Goal: Check status: Check status

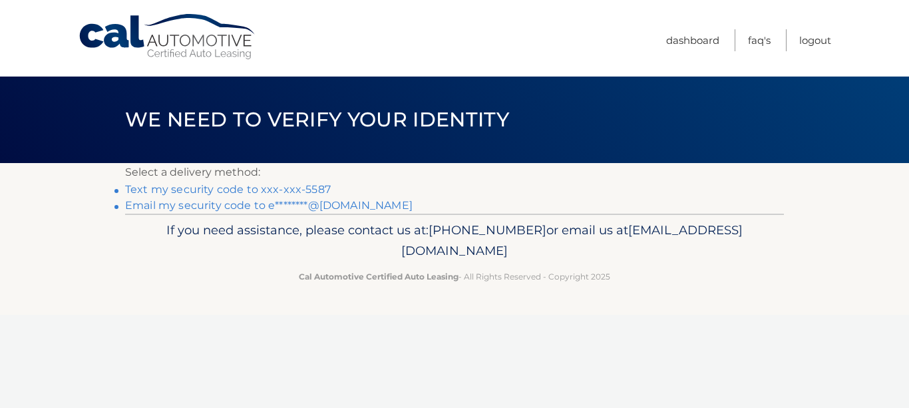
click at [244, 188] on link "Text my security code to xxx-xxx-5587" at bounding box center [228, 189] width 206 height 13
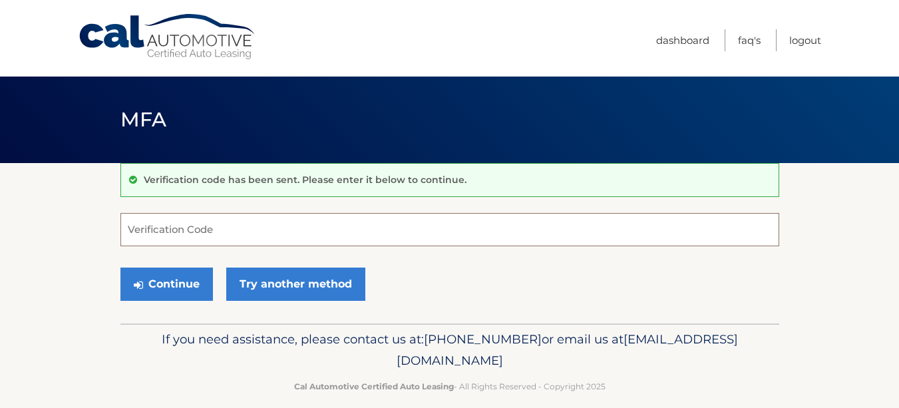
click at [224, 228] on input "Verification Code" at bounding box center [449, 229] width 659 height 33
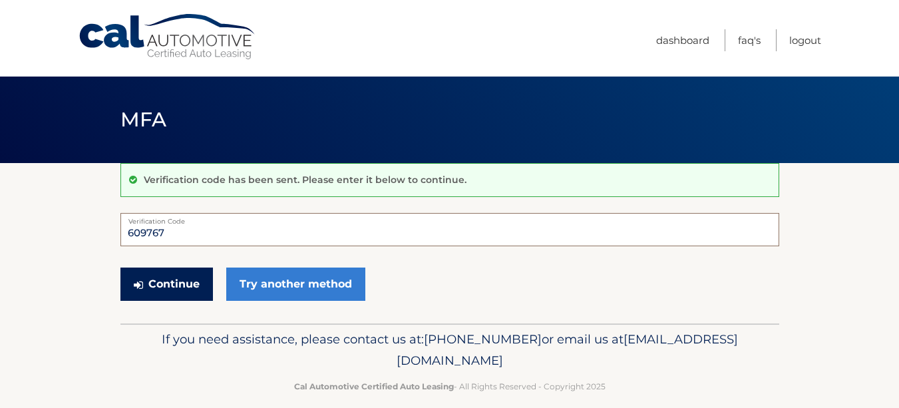
type input "609767"
click at [185, 284] on button "Continue" at bounding box center [166, 283] width 92 height 33
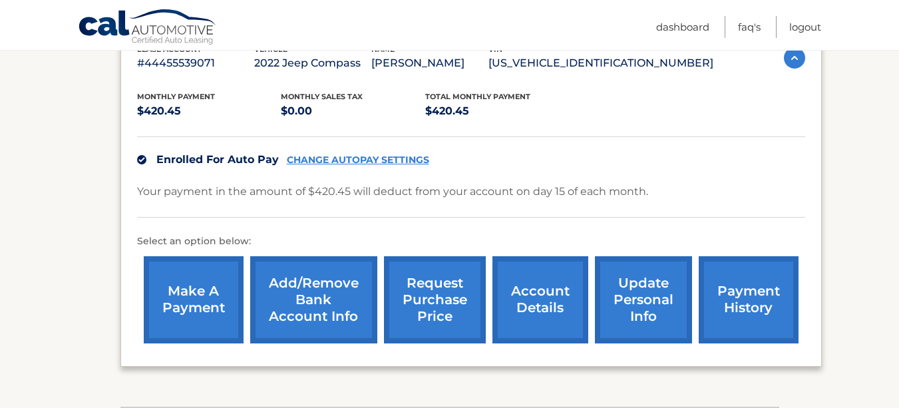
scroll to position [271, 0]
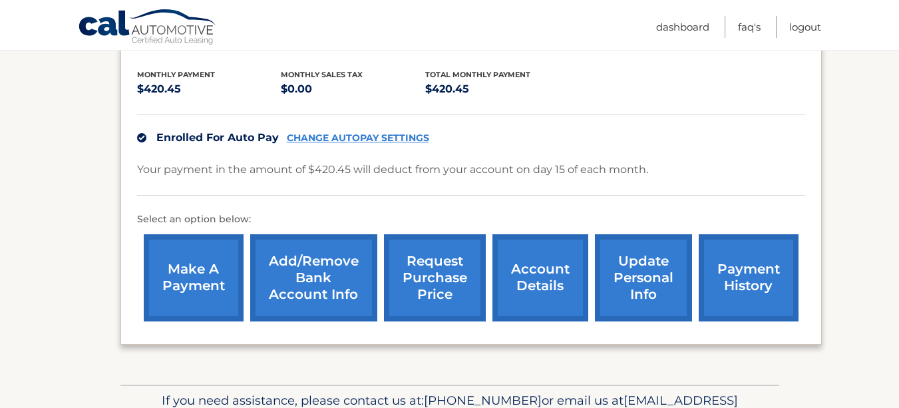
click at [736, 277] on link "payment history" at bounding box center [749, 277] width 100 height 87
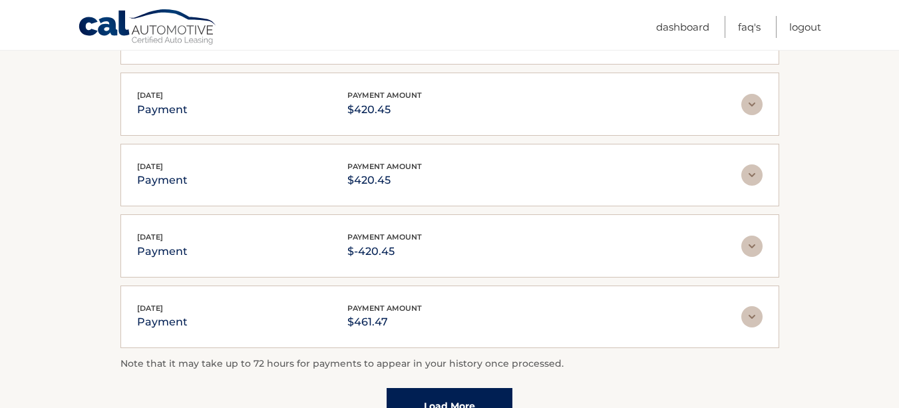
scroll to position [348, 0]
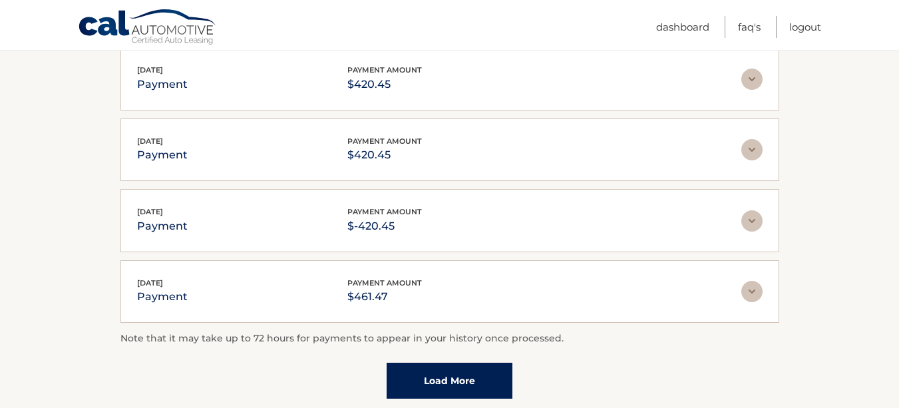
click at [497, 389] on link "Load More" at bounding box center [450, 381] width 126 height 36
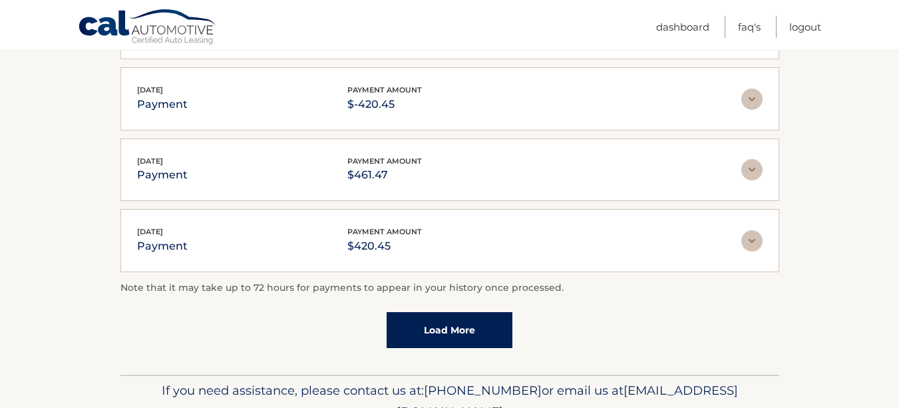
scroll to position [474, 0]
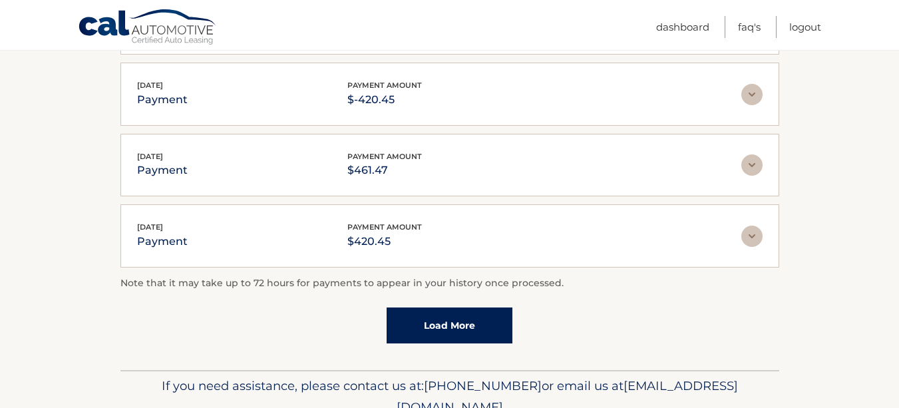
click at [756, 238] on img at bounding box center [751, 236] width 21 height 21
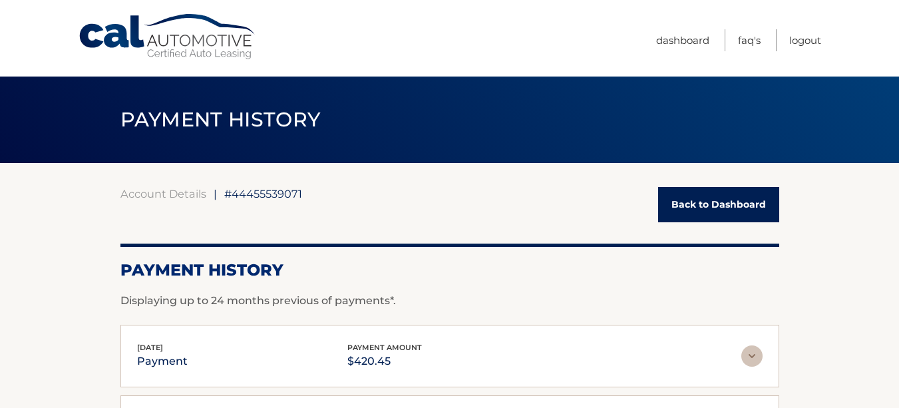
scroll to position [1, 0]
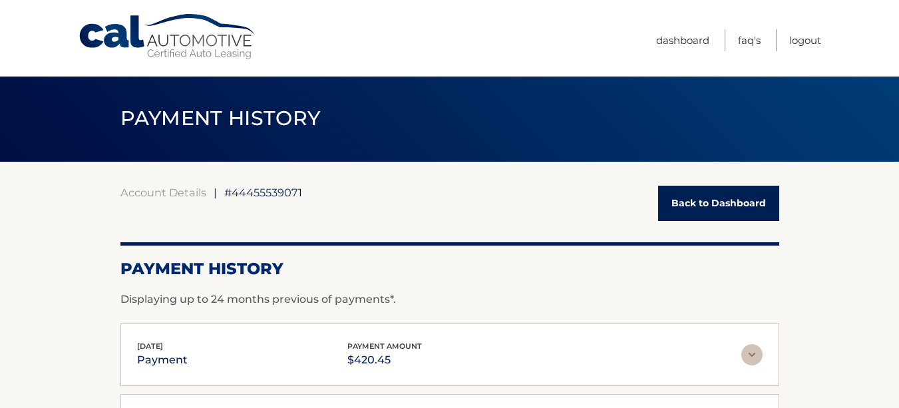
click at [681, 204] on link "Back to Dashboard" at bounding box center [718, 203] width 121 height 35
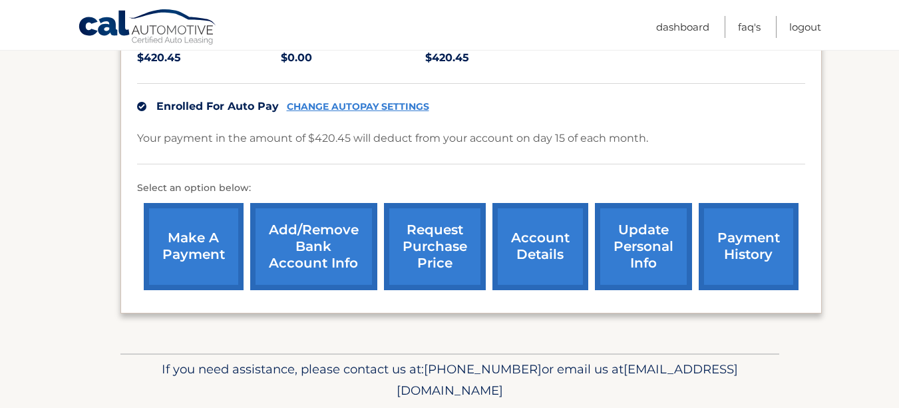
scroll to position [335, 0]
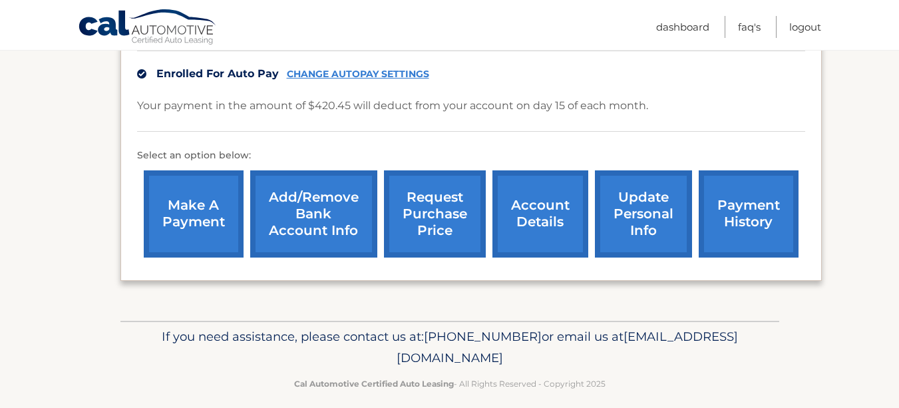
click at [520, 208] on link "account details" at bounding box center [540, 213] width 96 height 87
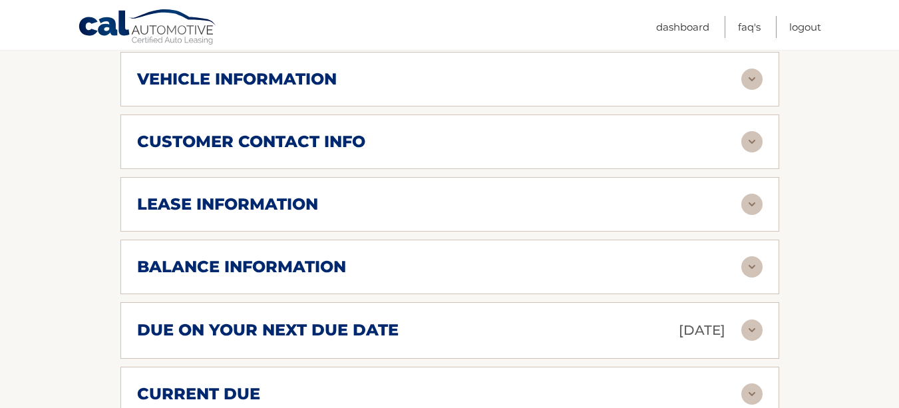
scroll to position [620, 0]
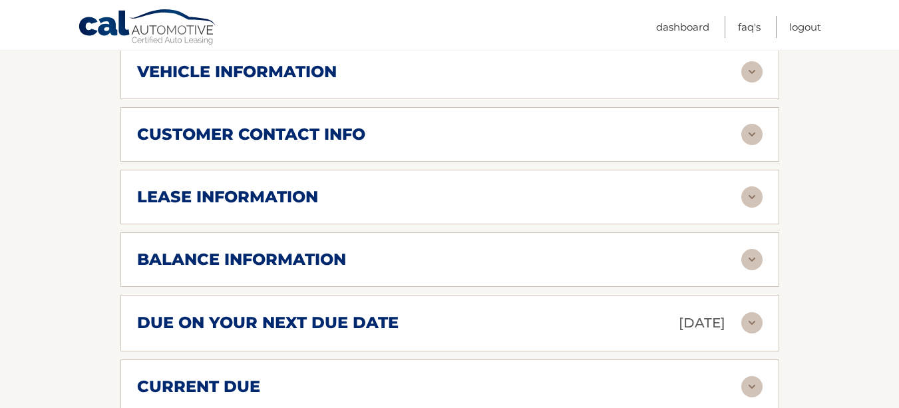
click at [745, 249] on img at bounding box center [751, 259] width 21 height 21
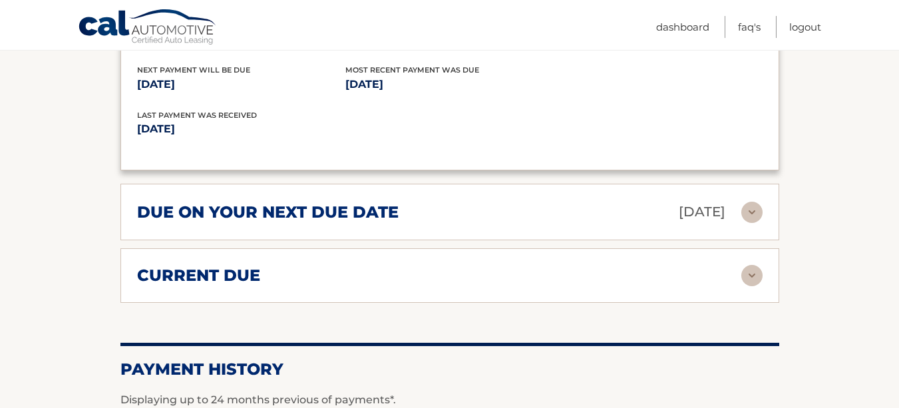
scroll to position [908, 0]
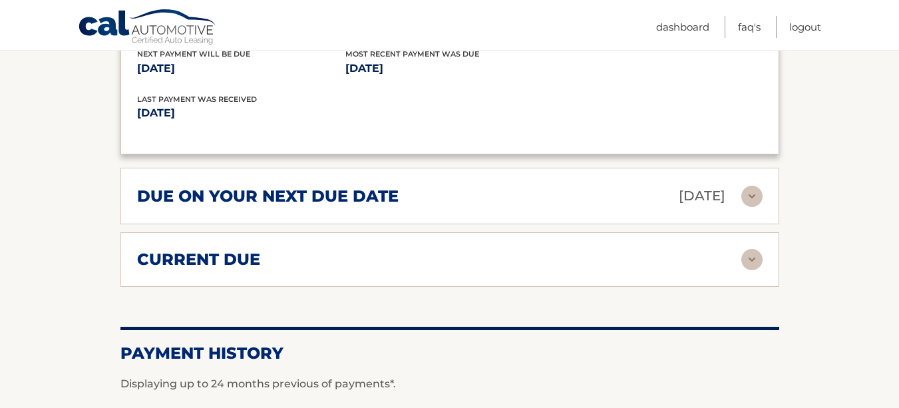
click at [738, 255] on div "current due Late Charges $58.96 Miscelleneous Charges* $40.00 Sales Tax $0.00 p…" at bounding box center [449, 259] width 659 height 55
click at [741, 250] on img at bounding box center [751, 259] width 21 height 21
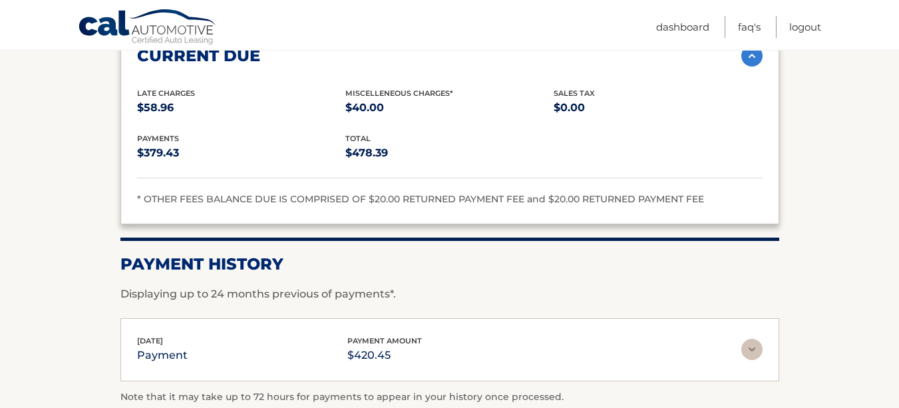
scroll to position [1175, 0]
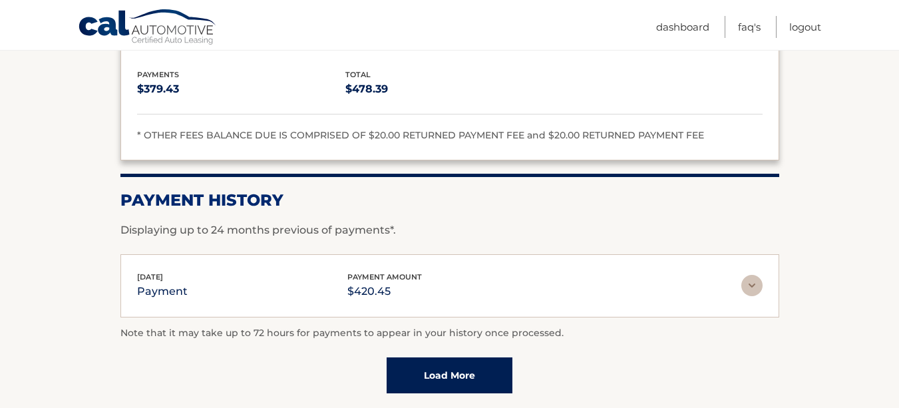
click at [753, 275] on img at bounding box center [751, 285] width 21 height 21
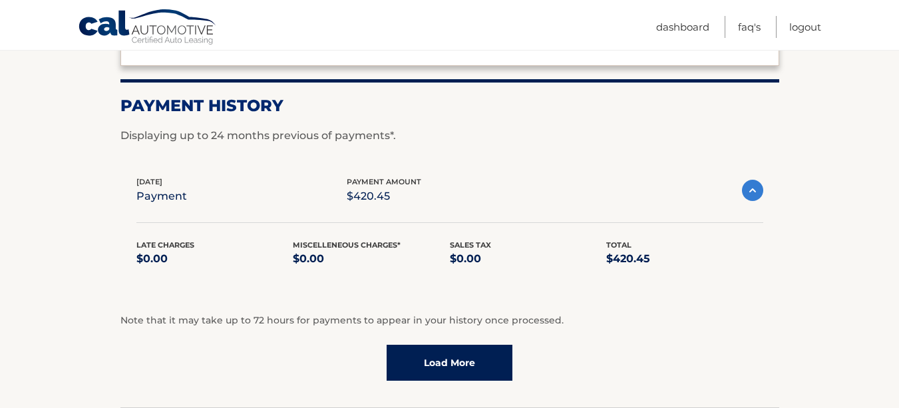
scroll to position [1294, 0]
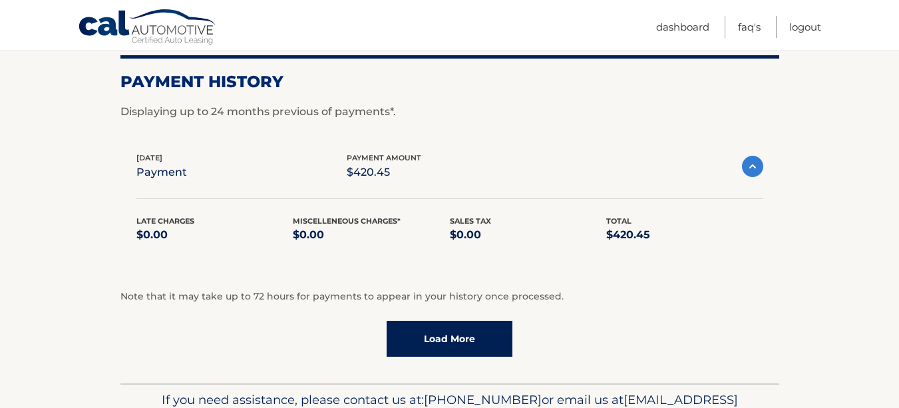
click at [463, 321] on link "Load More" at bounding box center [450, 339] width 126 height 36
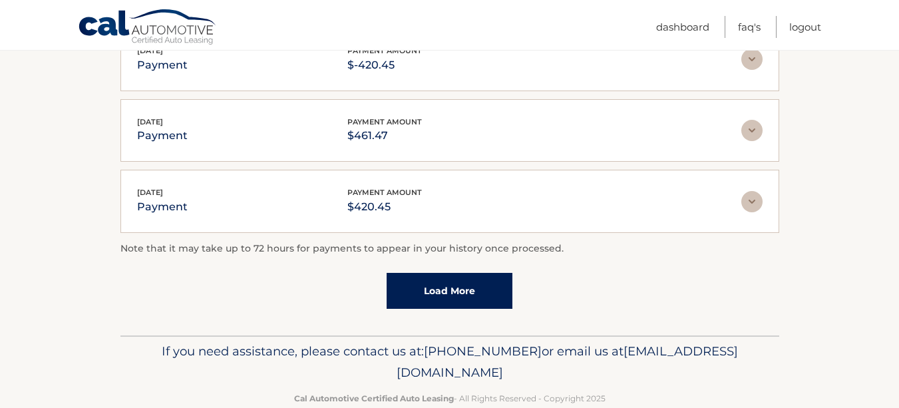
scroll to position [1659, 0]
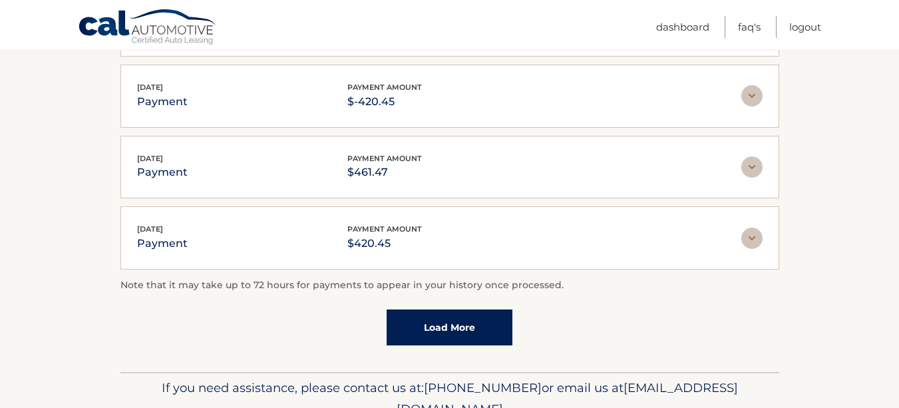
click at [451, 309] on link "Load More" at bounding box center [450, 327] width 126 height 36
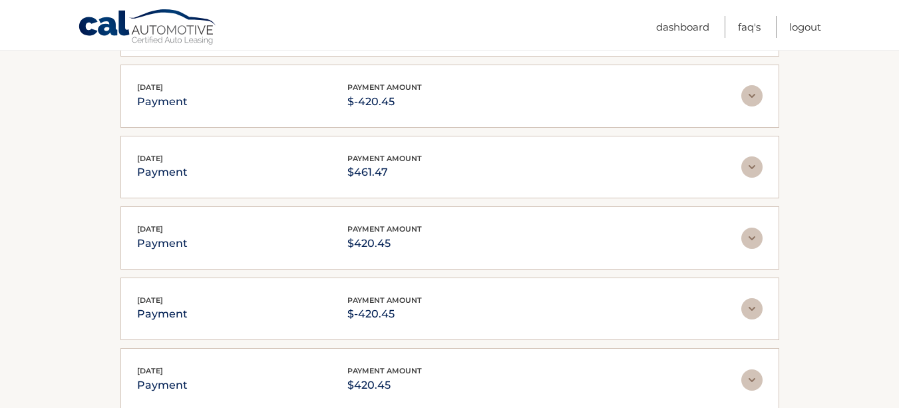
click at [752, 228] on img at bounding box center [751, 238] width 21 height 21
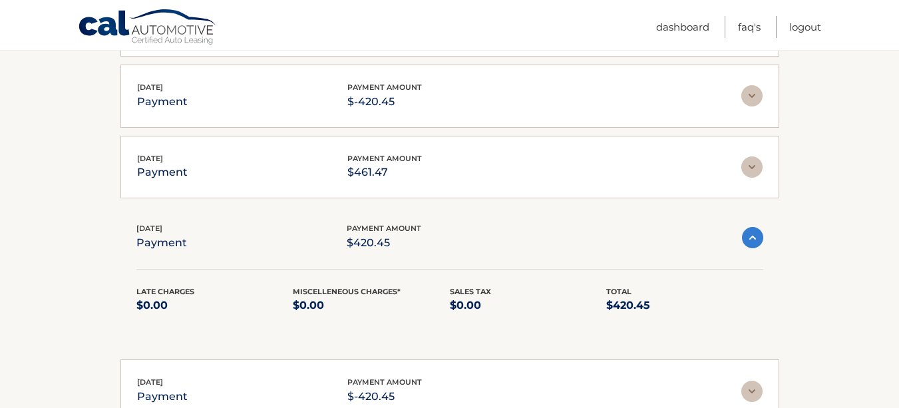
click at [752, 227] on img at bounding box center [752, 237] width 21 height 21
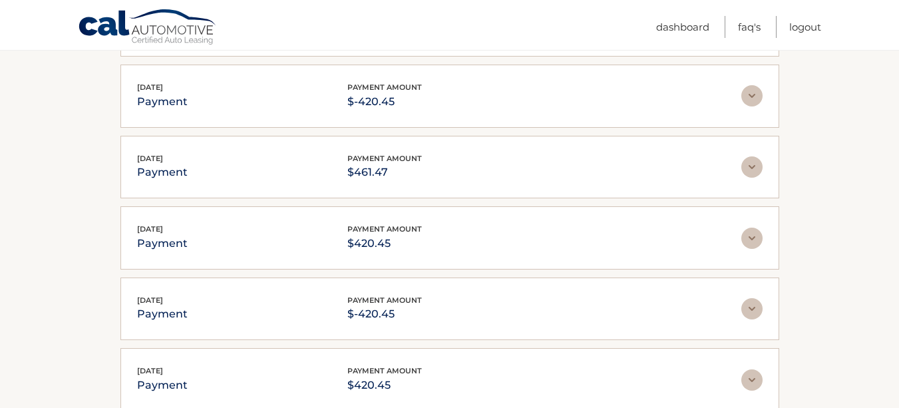
click at [749, 298] on img at bounding box center [751, 308] width 21 height 21
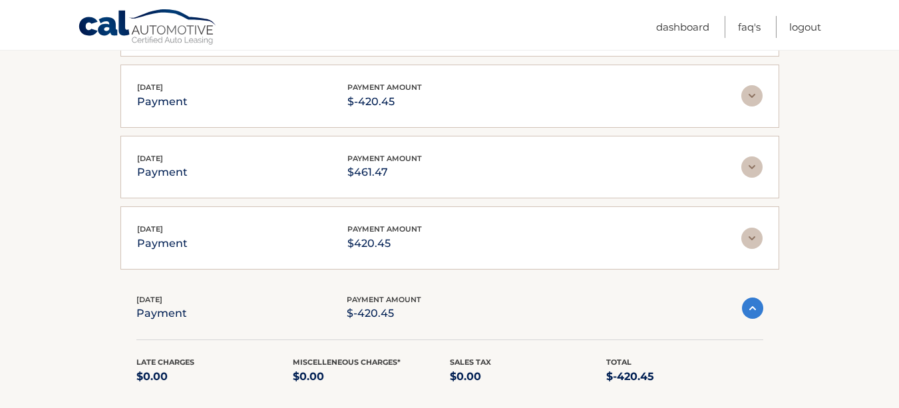
click at [749, 297] on img at bounding box center [752, 307] width 21 height 21
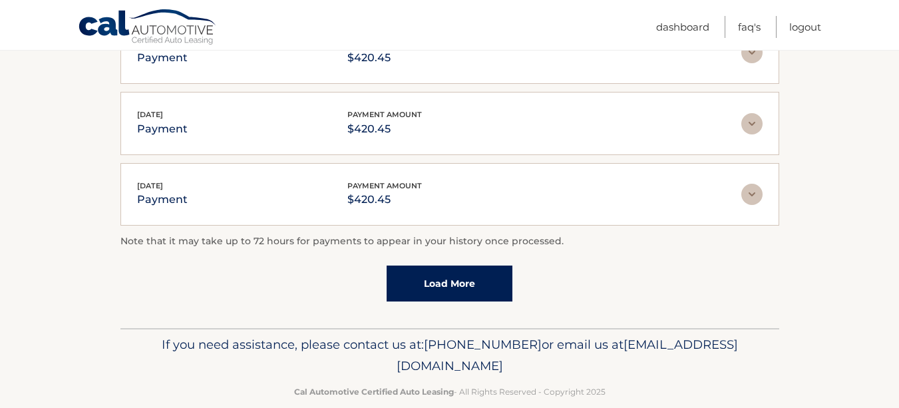
scroll to position [2060, 0]
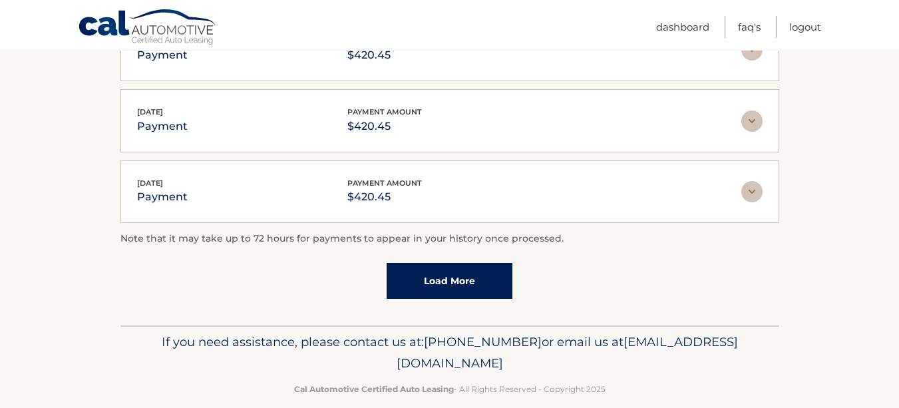
click at [435, 263] on link "Load More" at bounding box center [450, 281] width 126 height 36
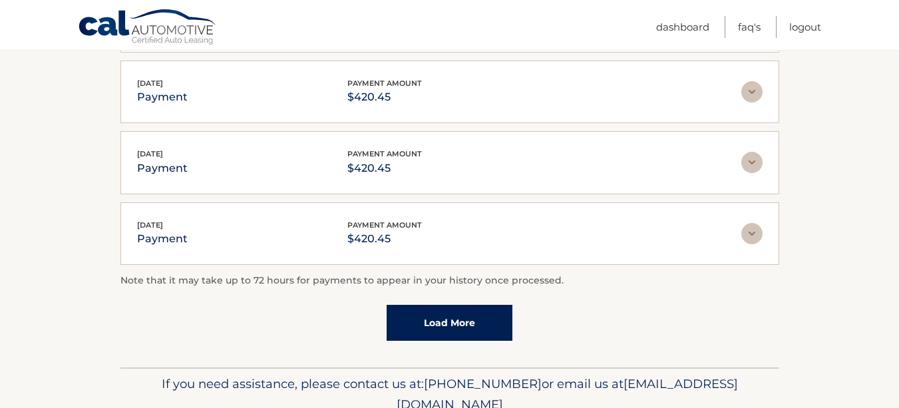
scroll to position [2343, 0]
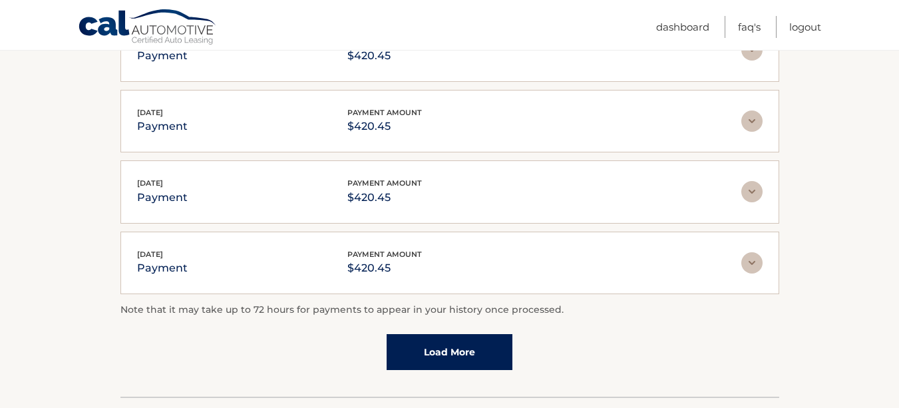
click at [494, 339] on link "Load More" at bounding box center [450, 352] width 126 height 36
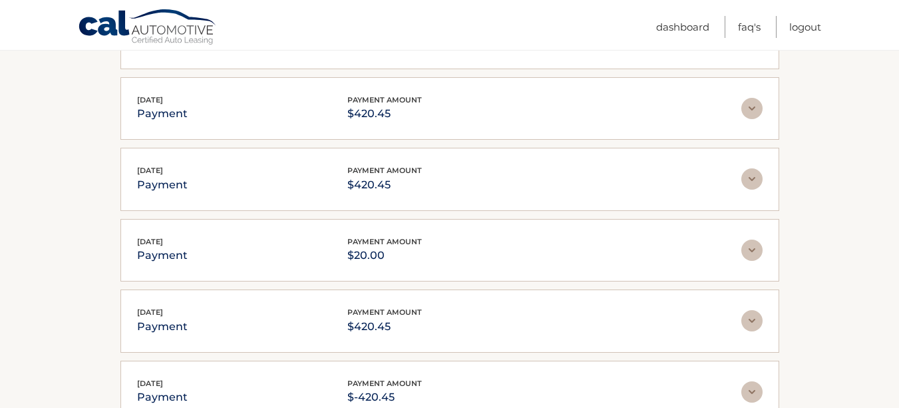
scroll to position [2503, 0]
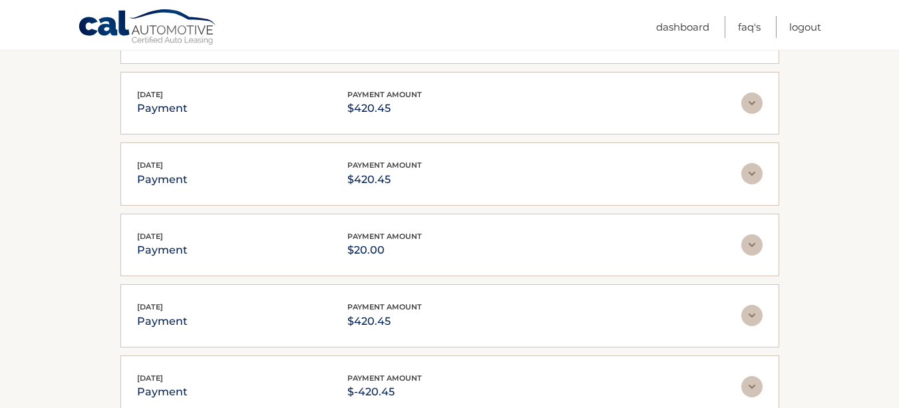
click at [749, 234] on img at bounding box center [751, 244] width 21 height 21
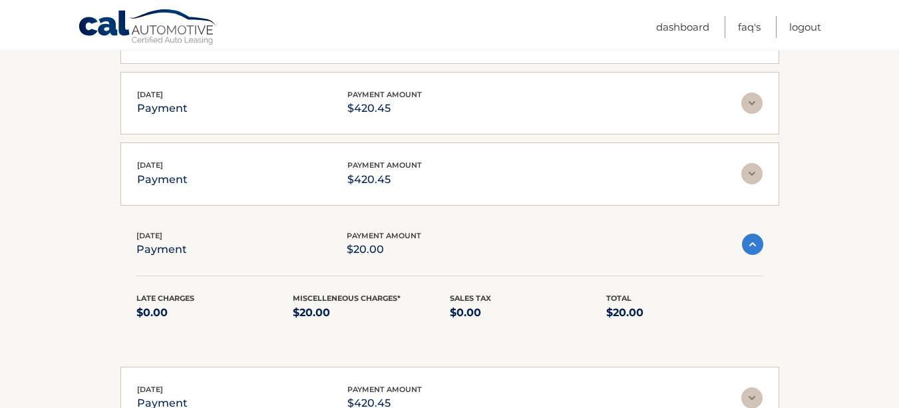
click at [749, 234] on img at bounding box center [752, 244] width 21 height 21
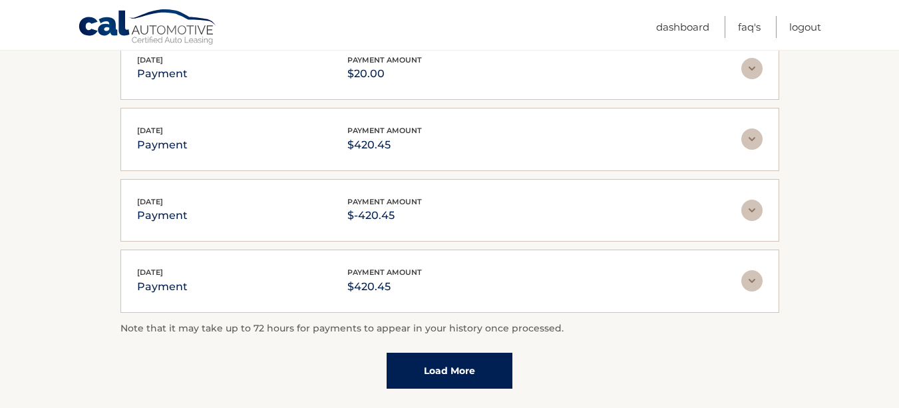
scroll to position [2701, 0]
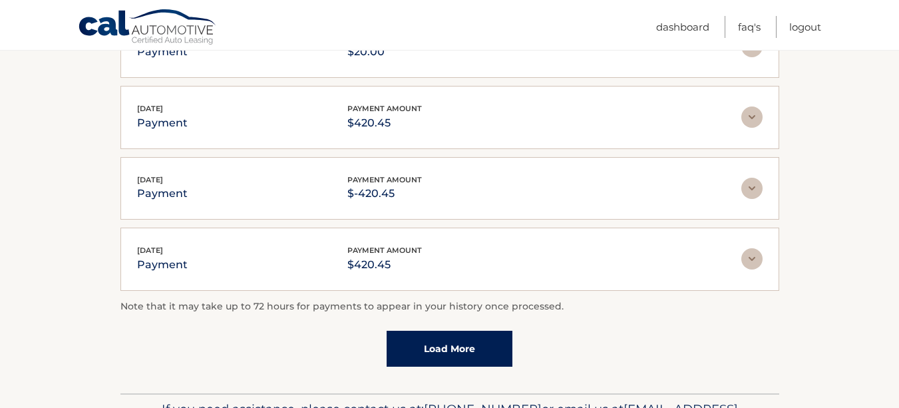
click at [496, 333] on link "Load More" at bounding box center [450, 349] width 126 height 36
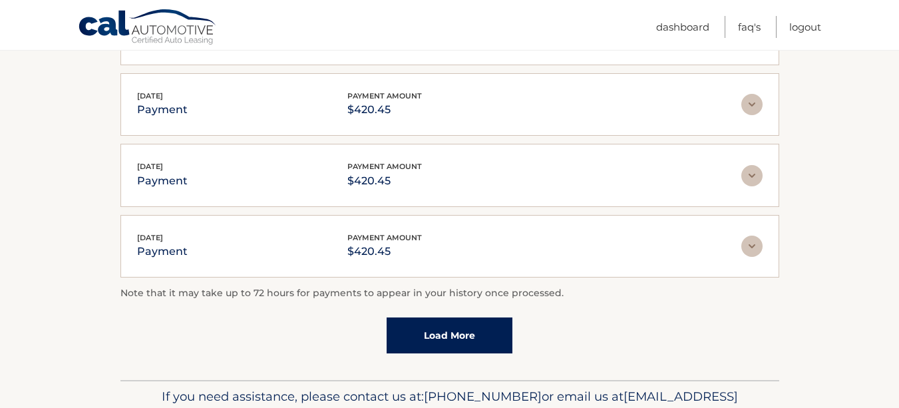
scroll to position [3081, 0]
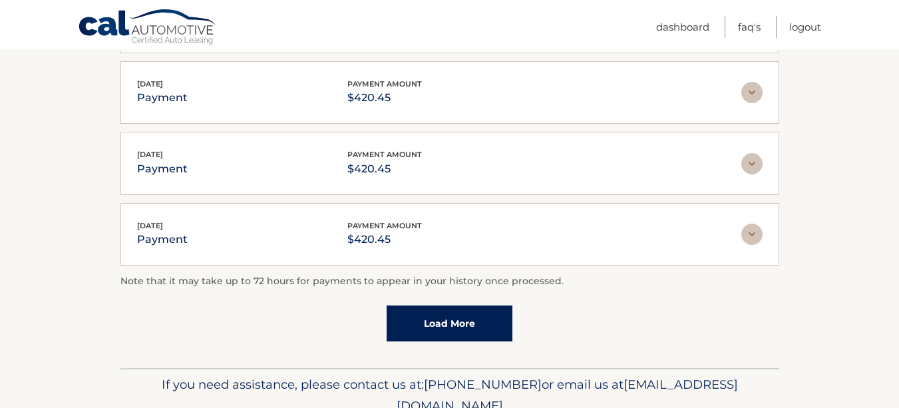
click at [479, 305] on link "Load More" at bounding box center [450, 323] width 126 height 36
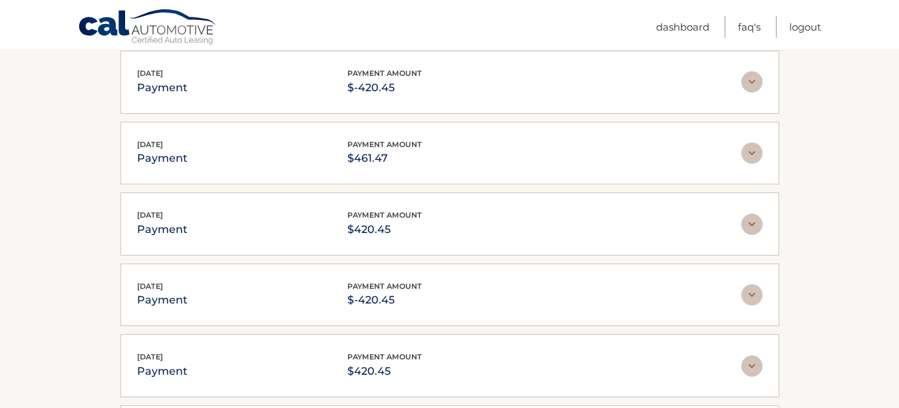
scroll to position [1647, 0]
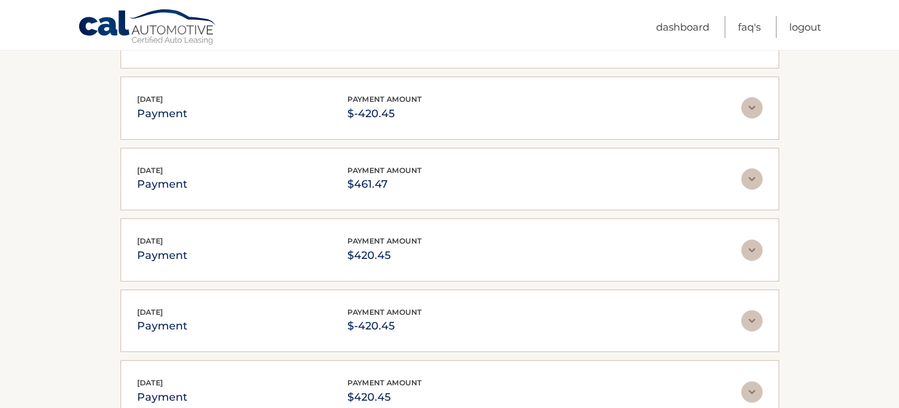
click at [752, 240] on img at bounding box center [751, 250] width 21 height 21
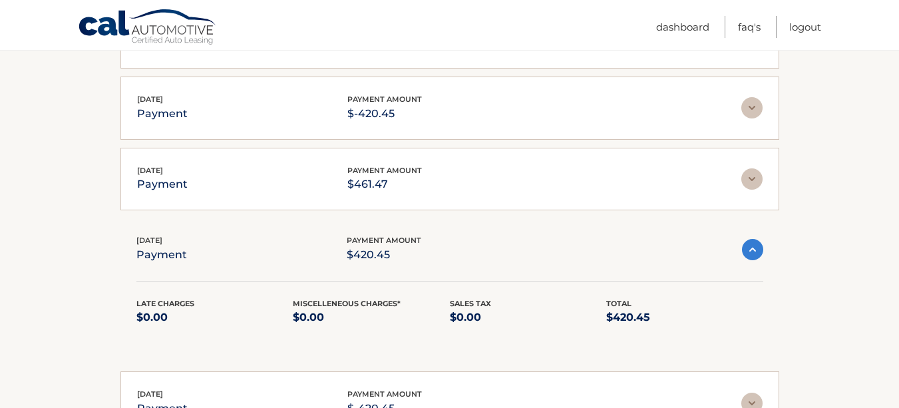
click at [752, 239] on img at bounding box center [752, 249] width 21 height 21
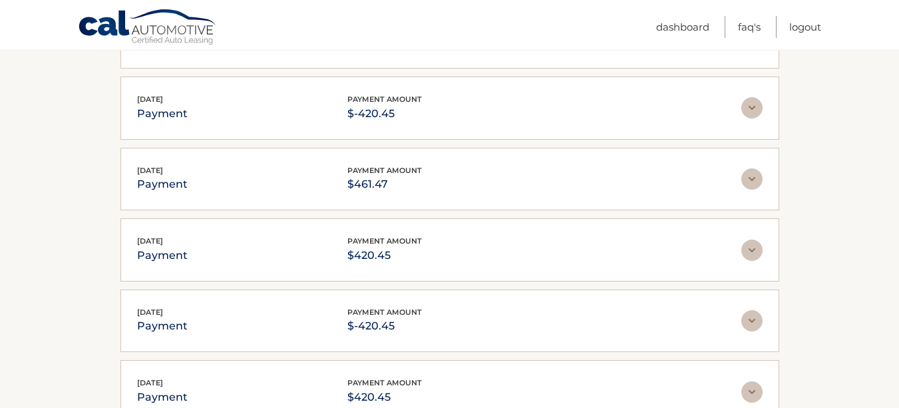
click at [754, 310] on img at bounding box center [751, 320] width 21 height 21
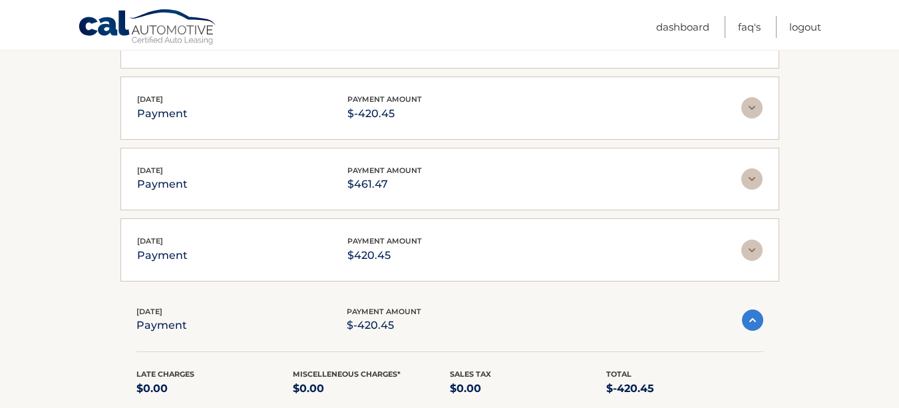
click at [754, 309] on img at bounding box center [752, 319] width 21 height 21
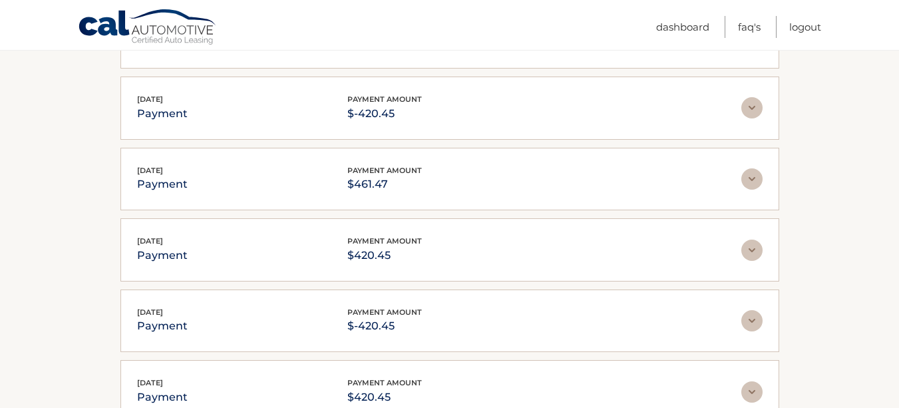
click at [751, 168] on img at bounding box center [751, 178] width 21 height 21
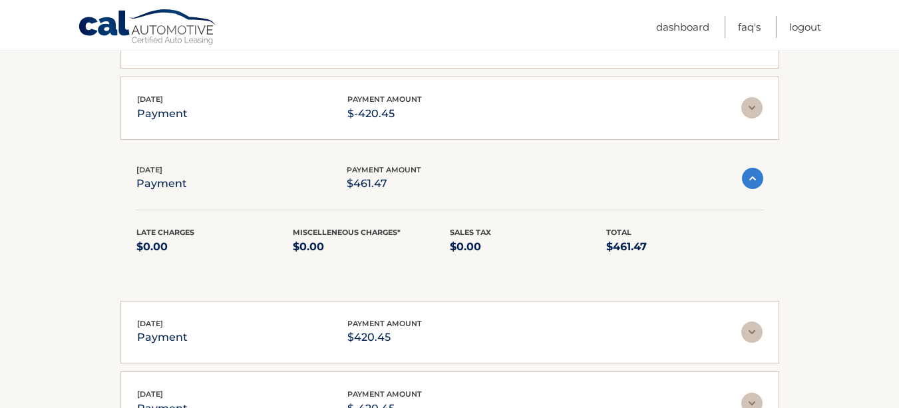
click at [751, 168] on img at bounding box center [752, 178] width 21 height 21
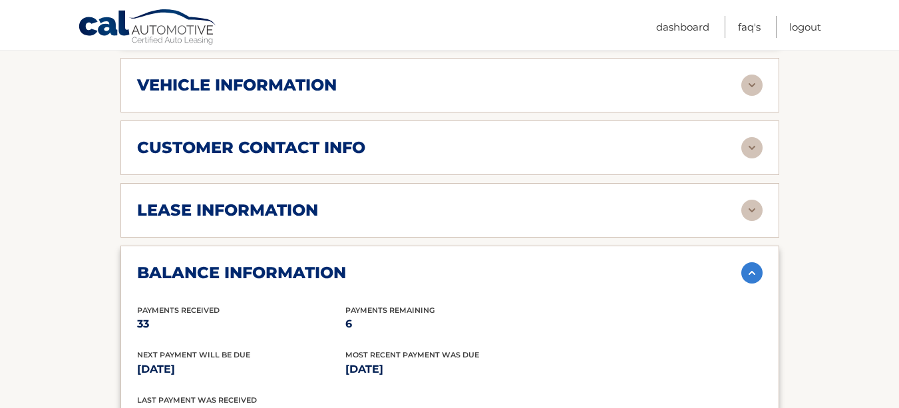
scroll to position [588, 0]
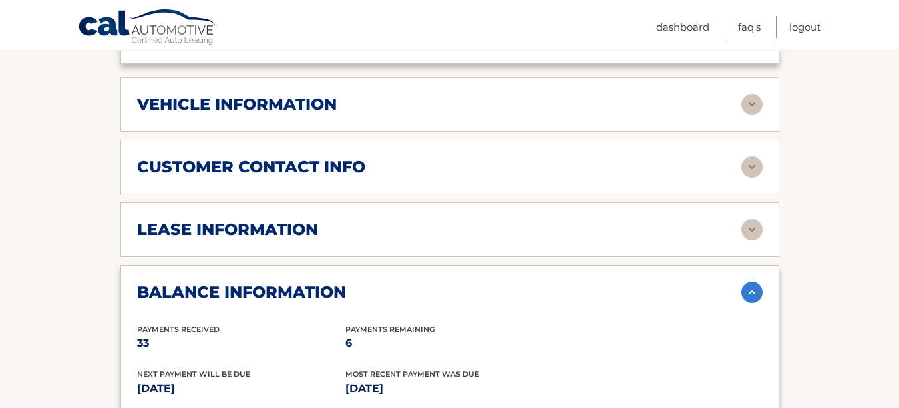
click at [749, 94] on img at bounding box center [751, 104] width 21 height 21
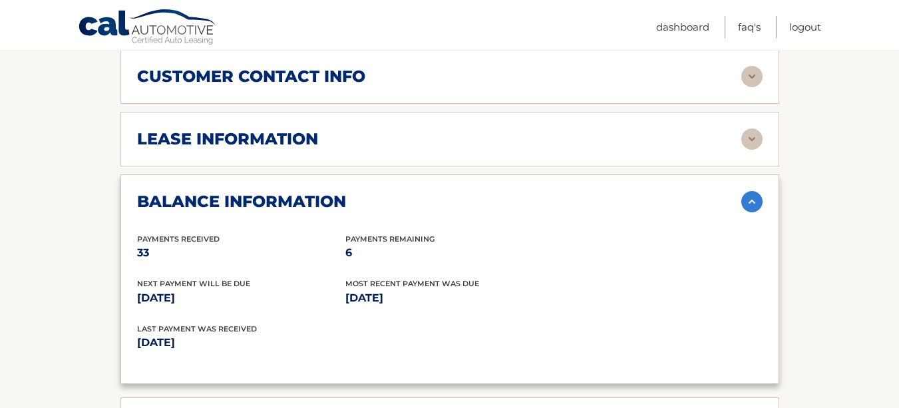
scroll to position [950, 0]
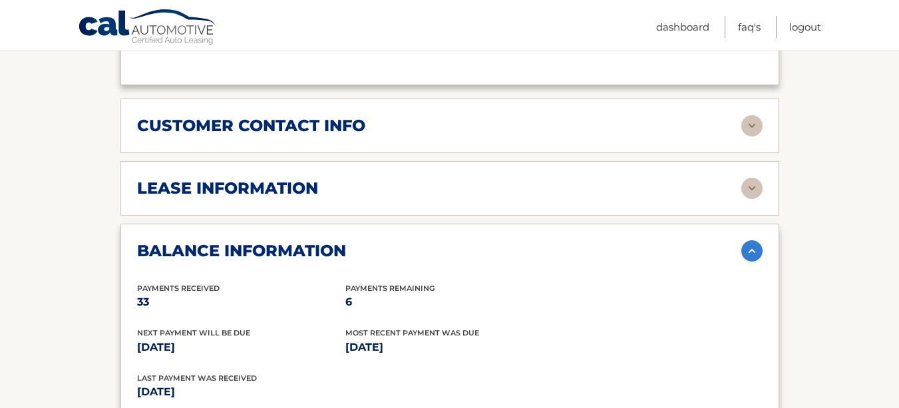
click at [752, 115] on img at bounding box center [751, 125] width 21 height 21
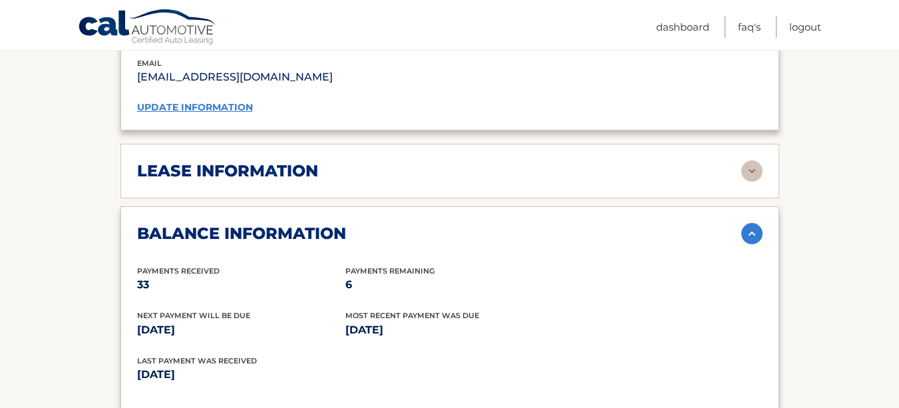
scroll to position [1260, 0]
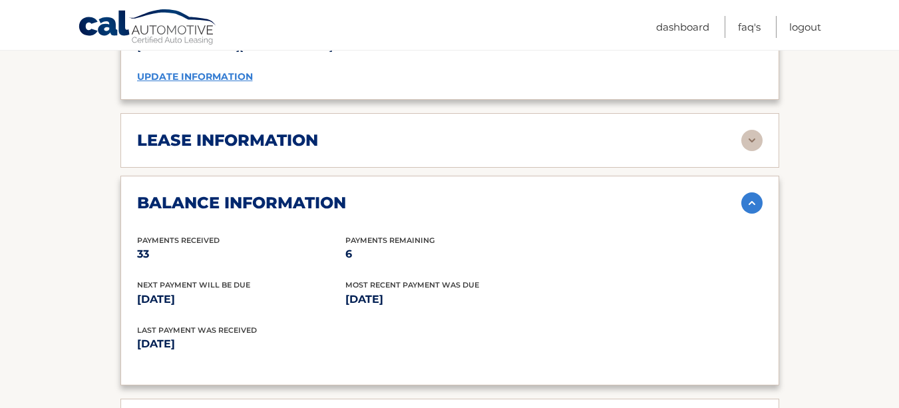
click at [752, 130] on img at bounding box center [751, 140] width 21 height 21
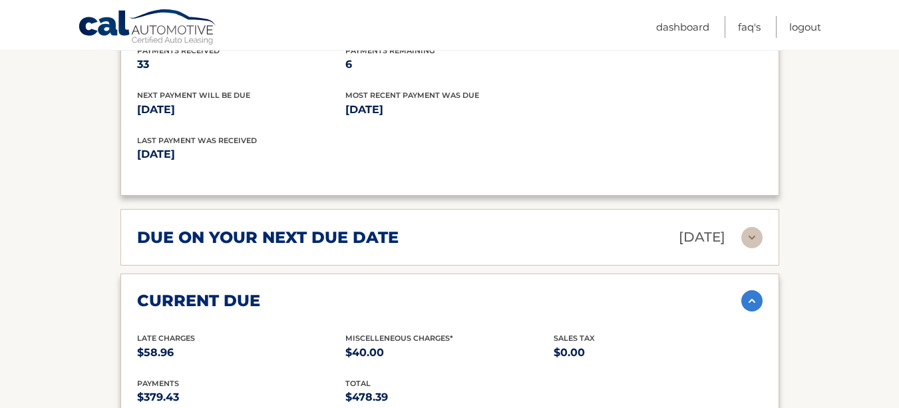
scroll to position [1755, 0]
